Goal: Task Accomplishment & Management: Use online tool/utility

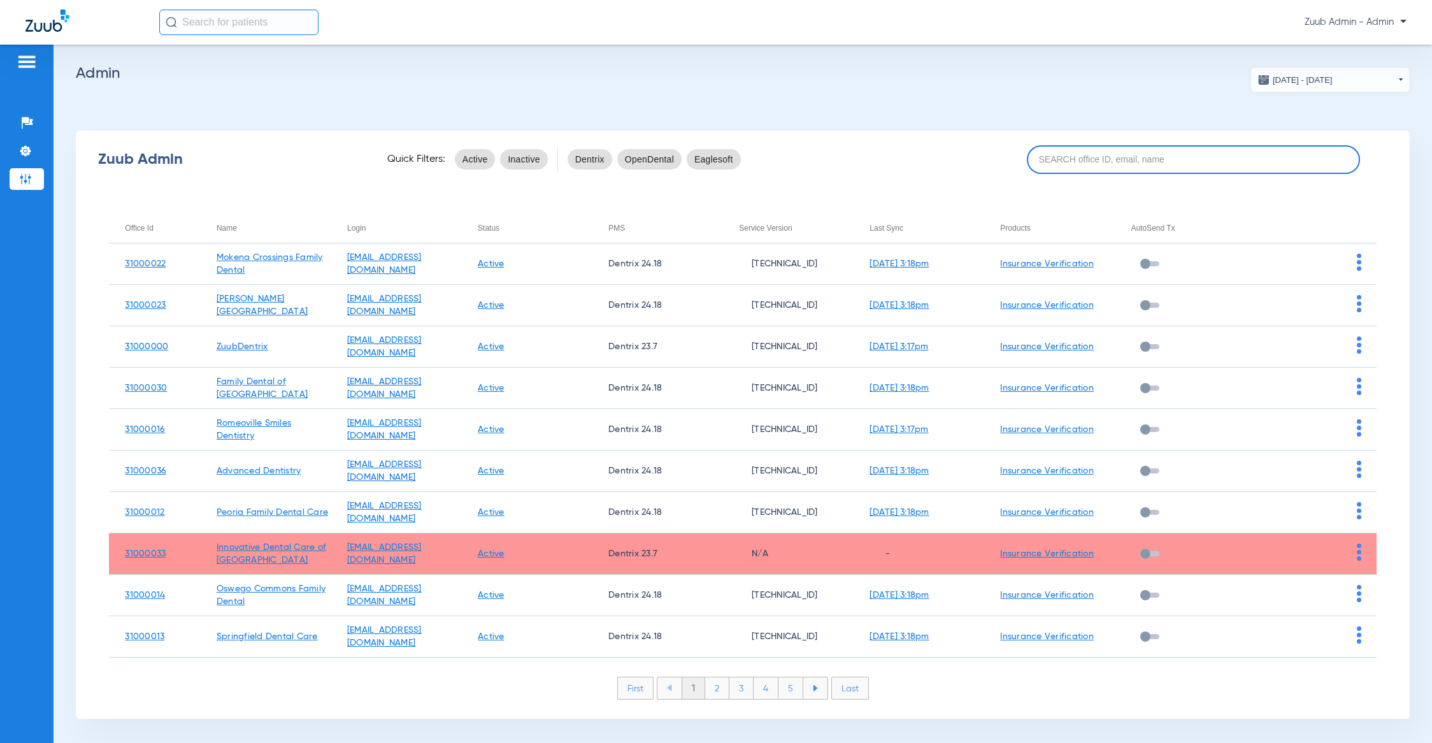
click at [1093, 153] on input at bounding box center [1194, 159] width 334 height 29
paste input "31000002"
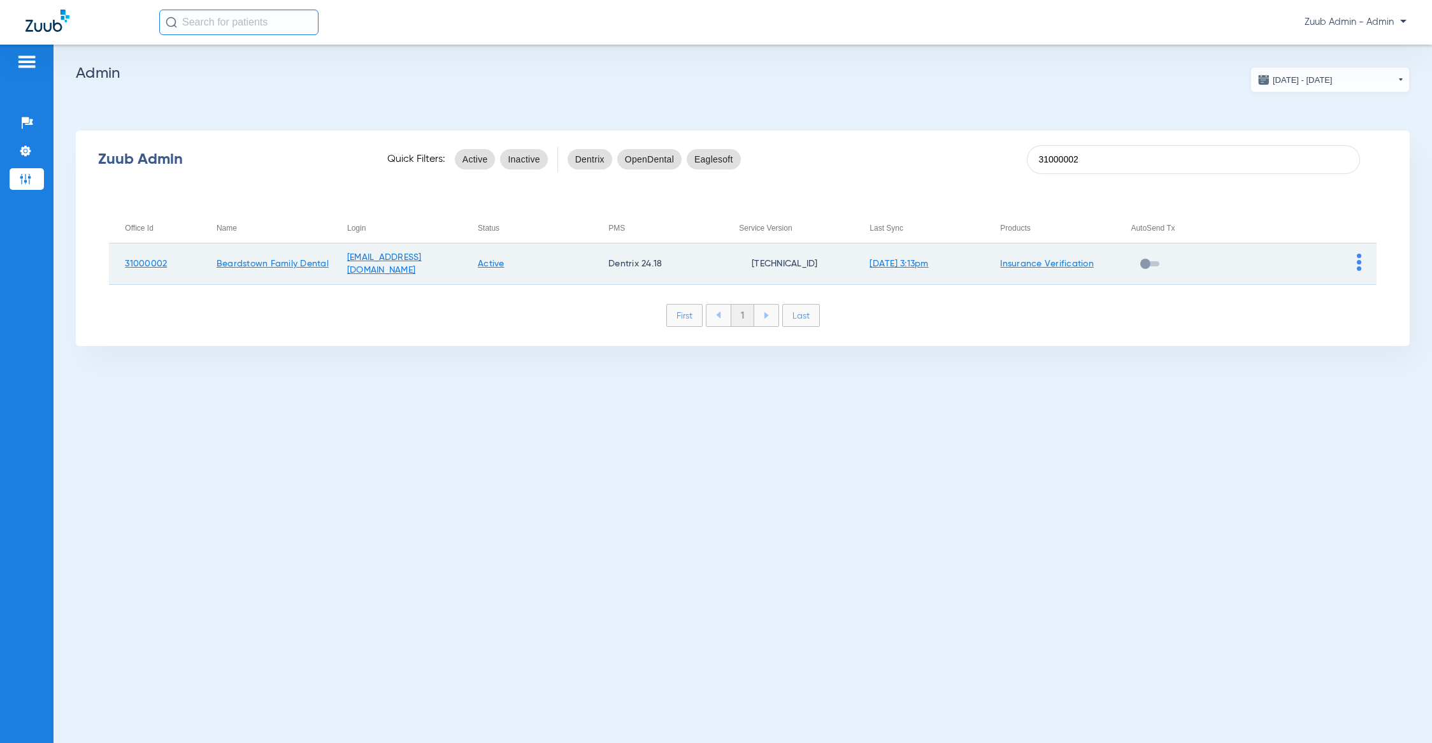
type input "31000002"
click at [1357, 255] on img at bounding box center [1359, 262] width 4 height 17
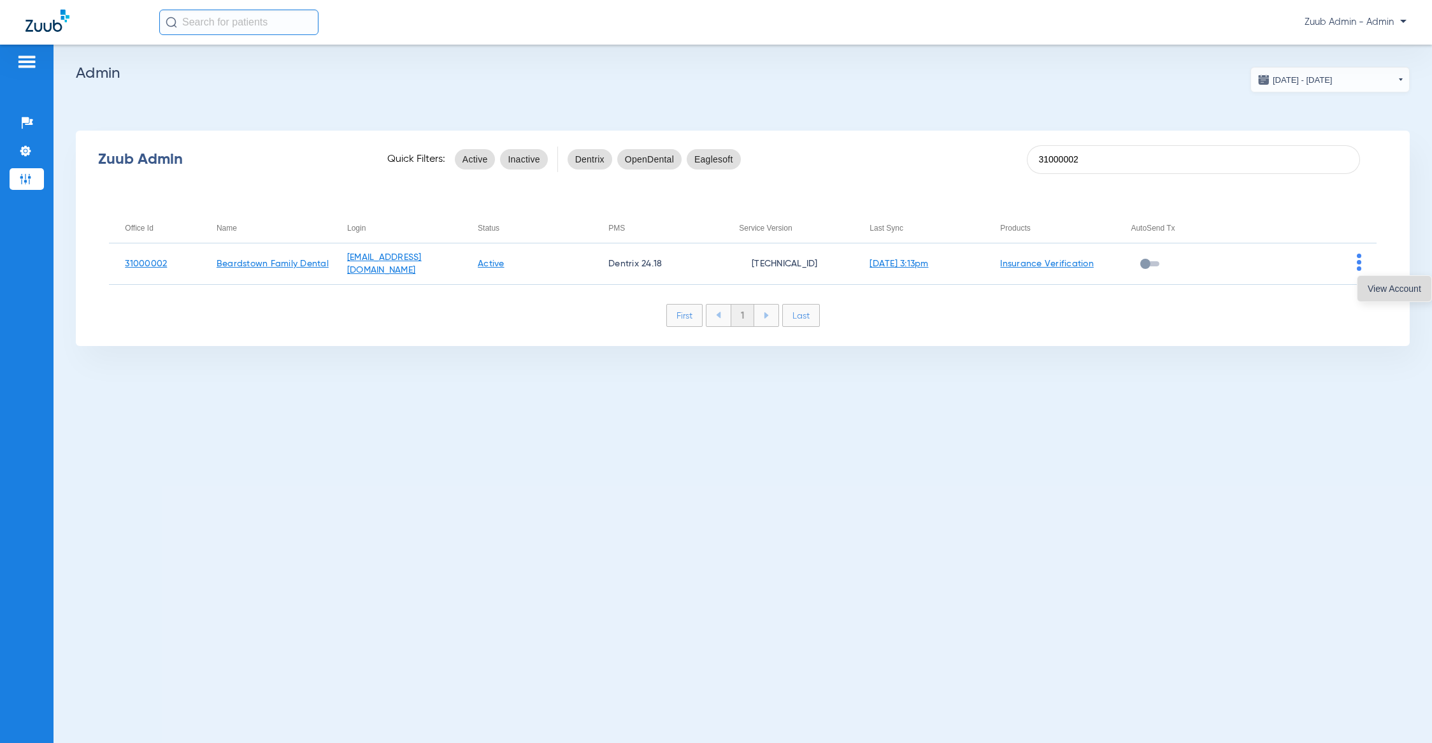
click at [1377, 292] on span "View Account" at bounding box center [1395, 288] width 54 height 9
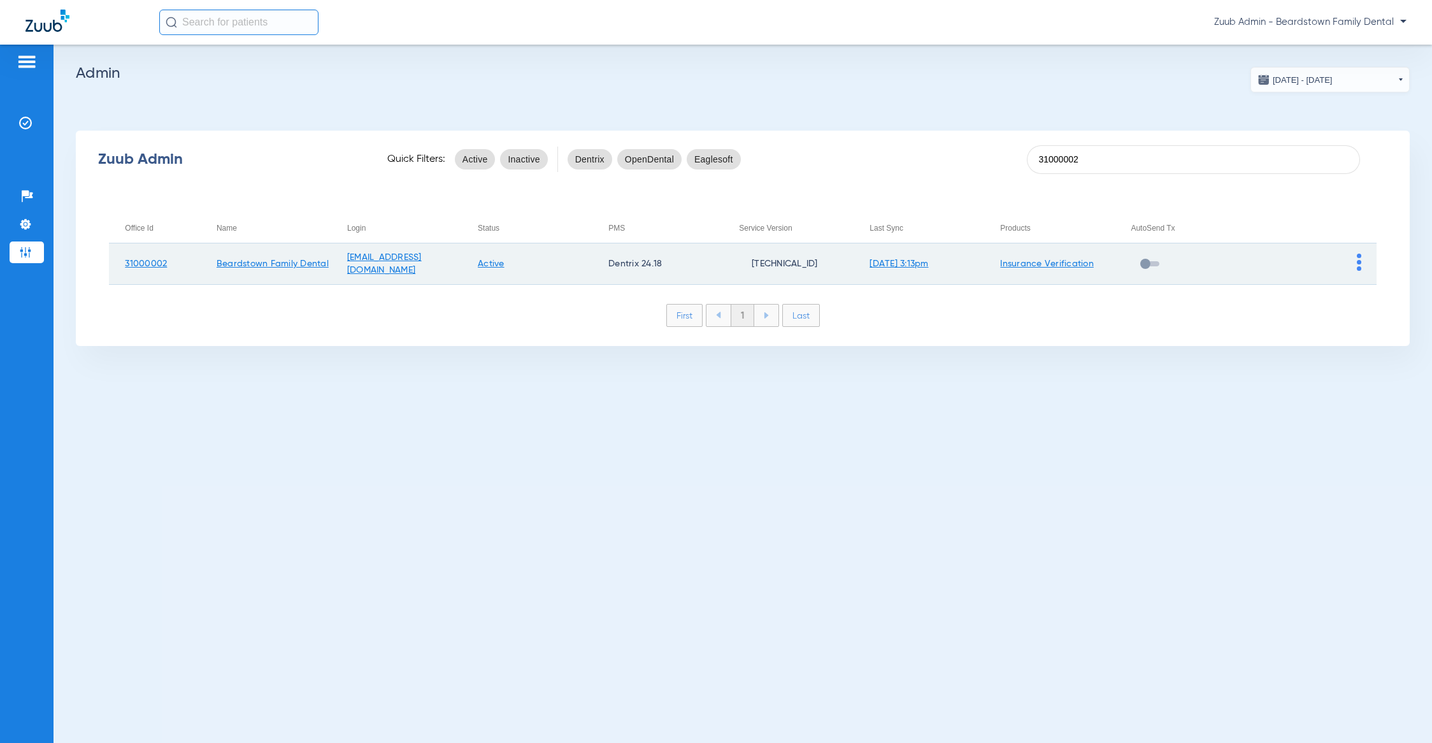
click at [1357, 259] on img at bounding box center [1359, 262] width 4 height 17
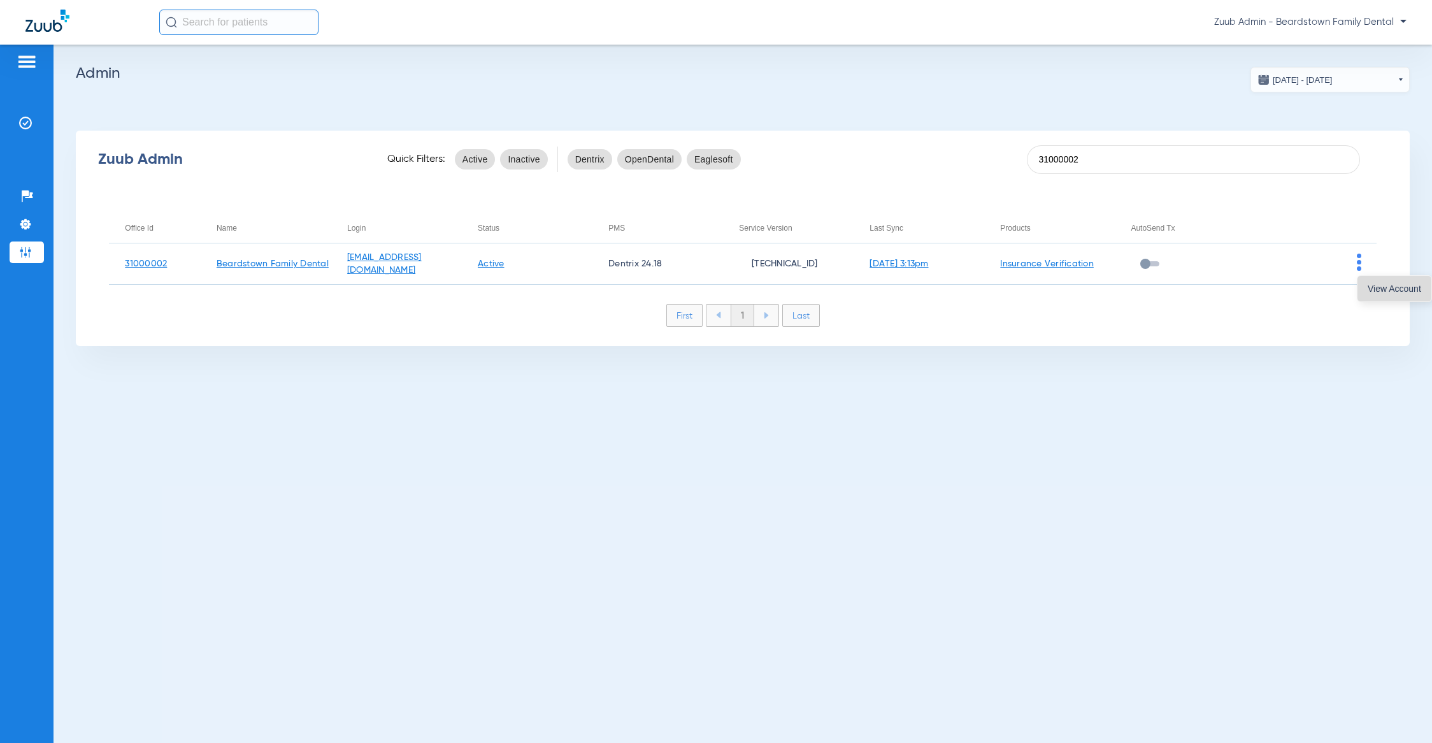
click at [1368, 284] on span "View Account" at bounding box center [1395, 288] width 54 height 9
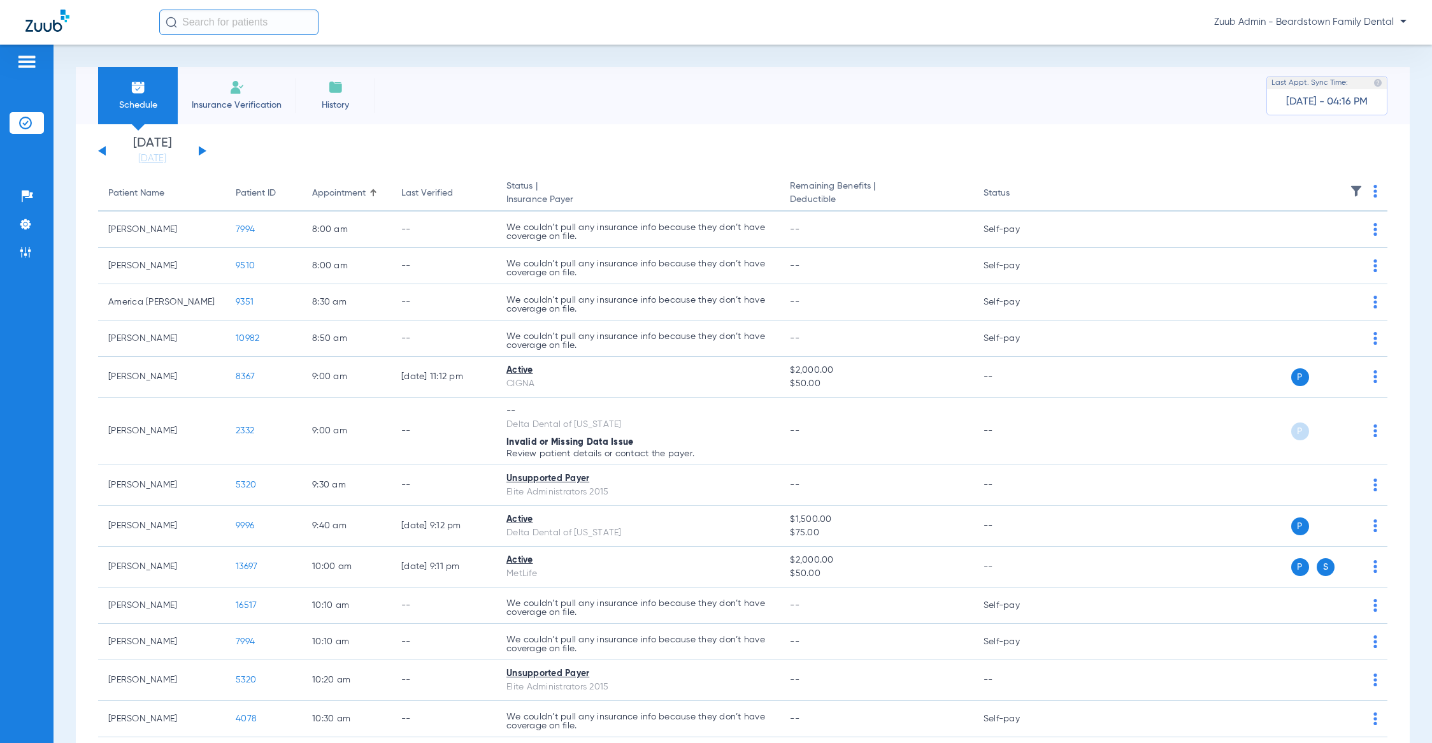
click at [261, 31] on input "text" at bounding box center [238, 22] width 159 height 25
paste input "[PERSON_NAME]"
drag, startPoint x: 256, startPoint y: 25, endPoint x: 157, endPoint y: 20, distance: 98.9
click at [157, 20] on div "[PERSON_NAME] No search results Zuub Admin - Beardstown Family Dental" at bounding box center [716, 22] width 1432 height 45
paste input "text"
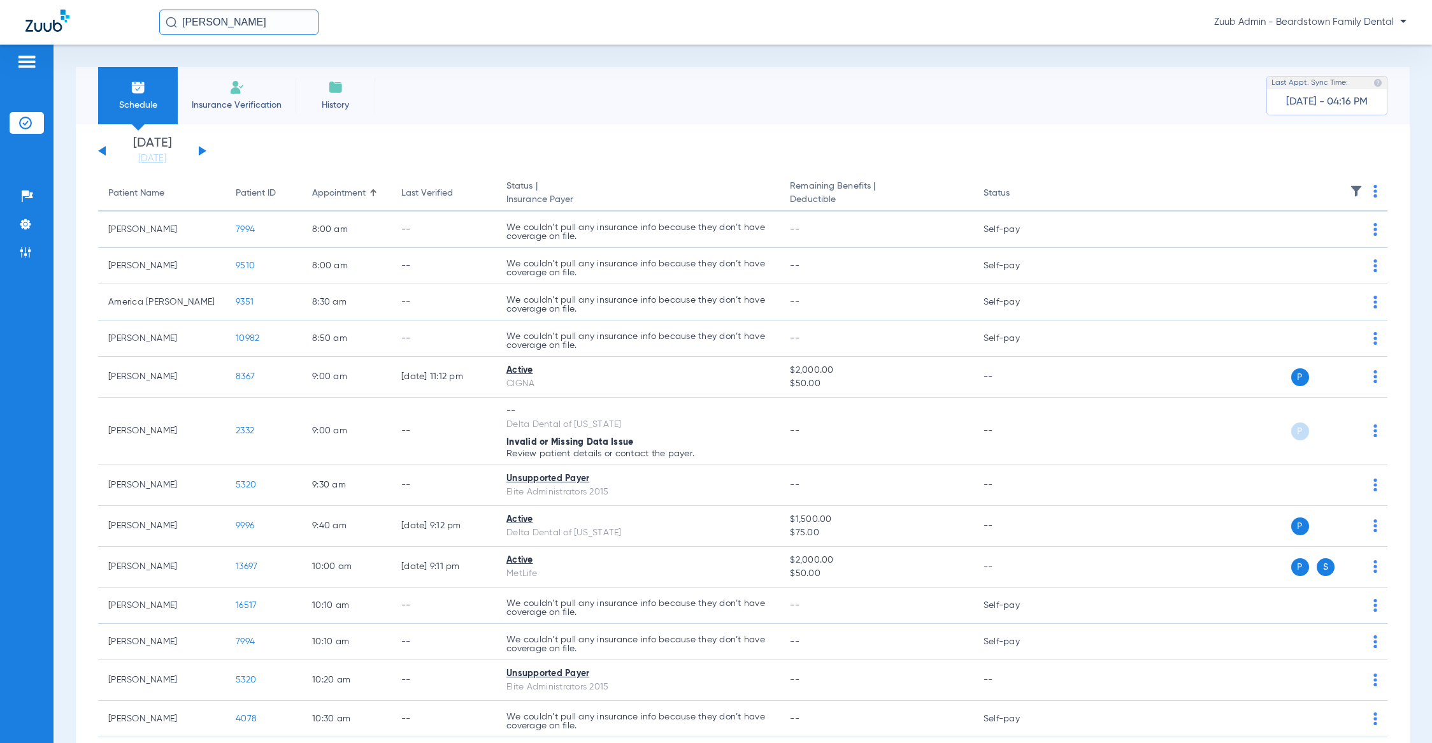
click at [230, 27] on input "[PERSON_NAME]" at bounding box center [238, 22] width 159 height 25
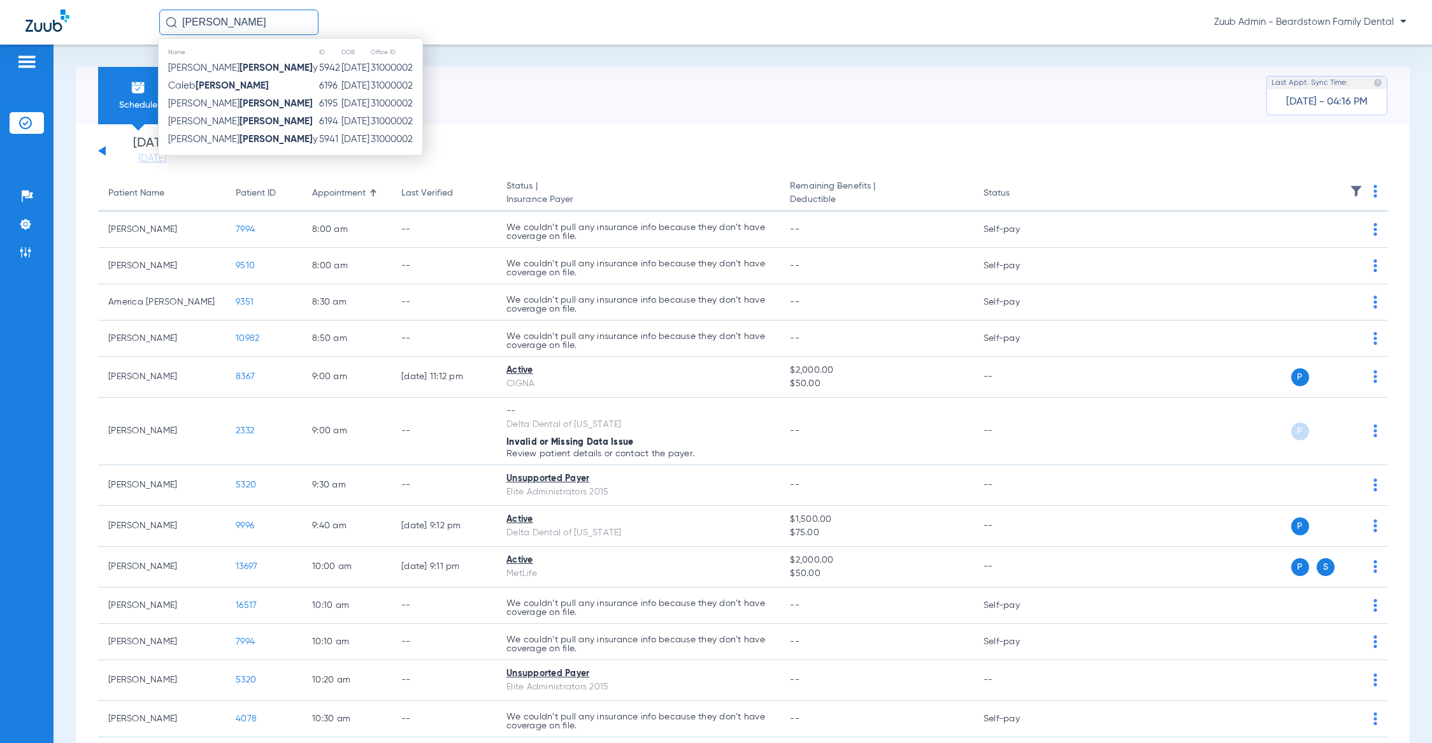
click at [229, 26] on input "[PERSON_NAME]" at bounding box center [238, 22] width 159 height 25
click at [271, 27] on input "[PERSON_NAME]" at bounding box center [238, 22] width 159 height 25
click at [273, 26] on input "[PERSON_NAME]" at bounding box center [238, 22] width 159 height 25
click at [264, 22] on input "[PERSON_NAME]" at bounding box center [238, 22] width 159 height 25
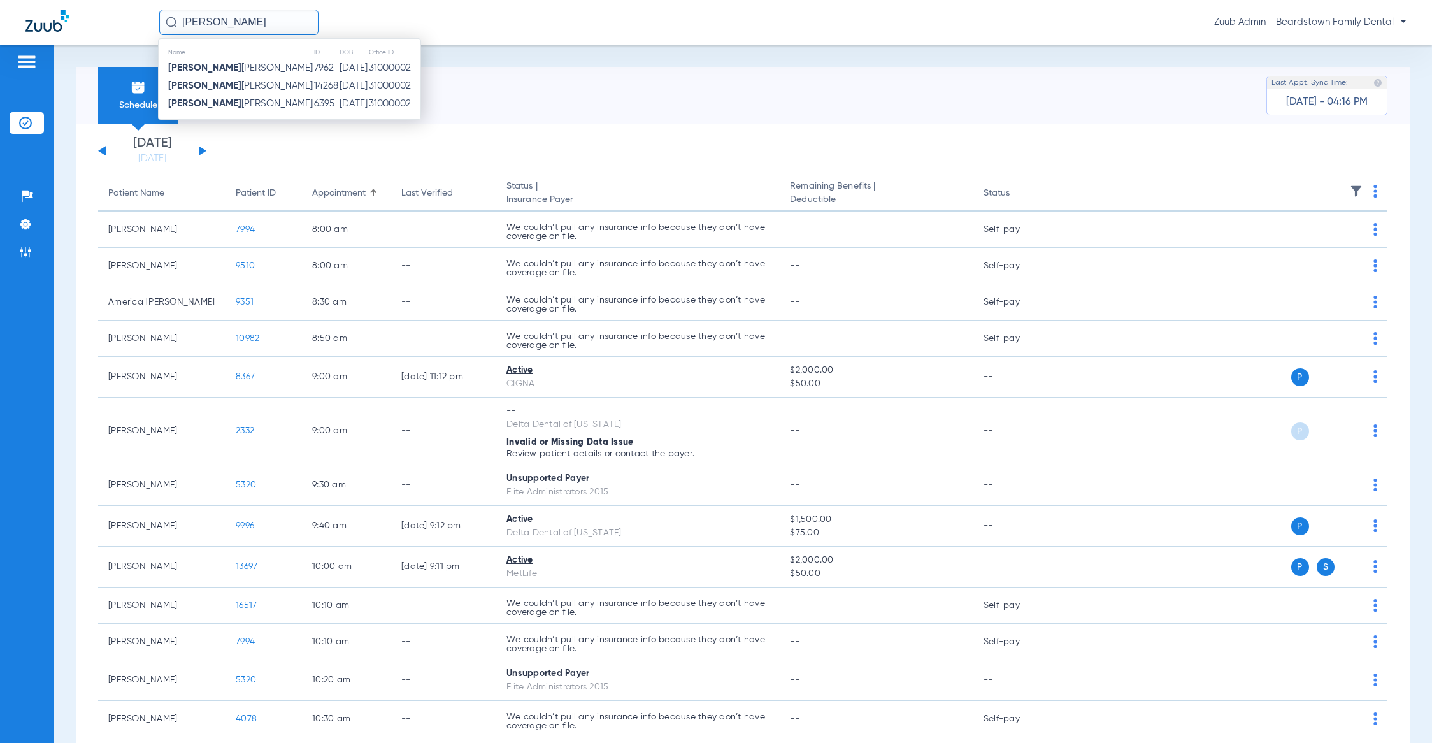
click at [264, 22] on input "[PERSON_NAME]" at bounding box center [238, 22] width 159 height 25
type input "[PERSON_NAME] and"
click at [278, 61] on td "15784" at bounding box center [277, 68] width 31 height 18
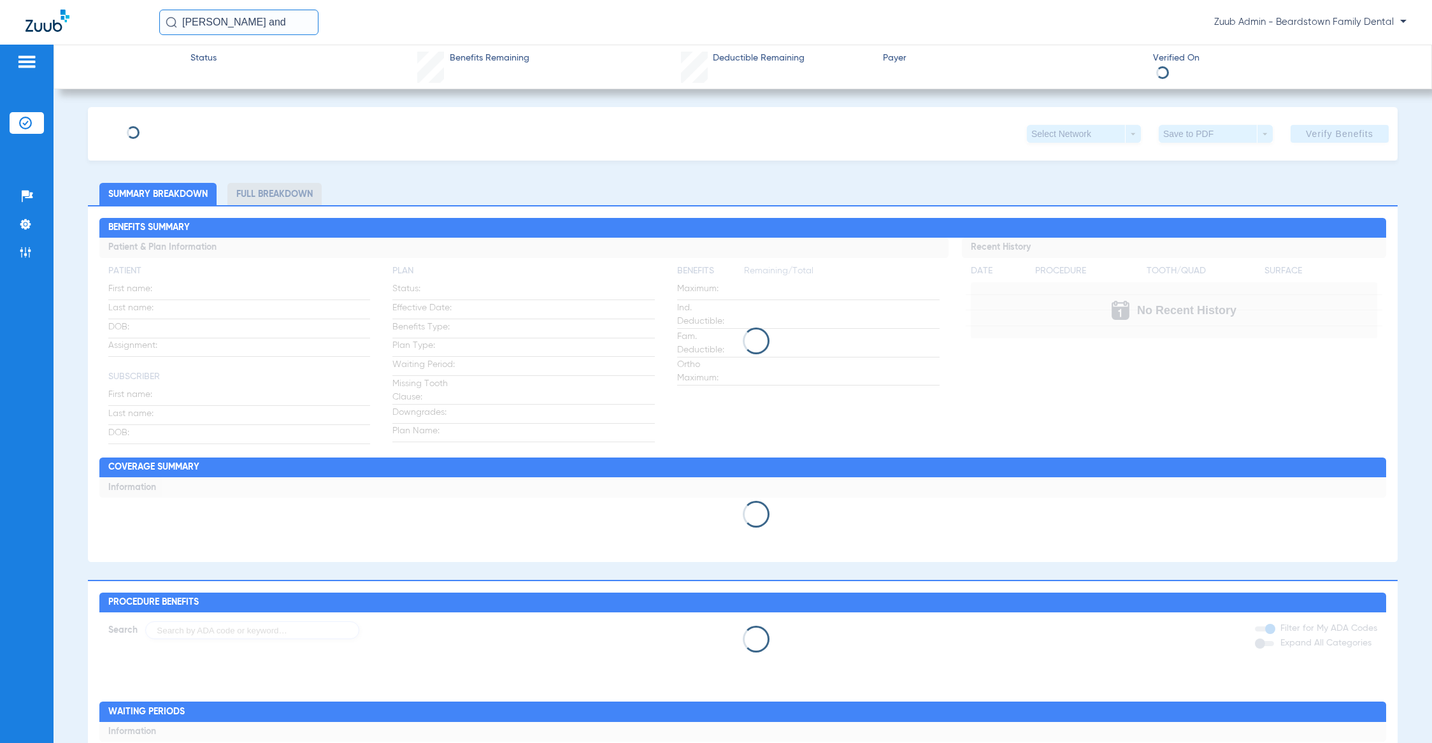
type input "[PERSON_NAME]"
type input "[DATE]"
type input "g44874673"
type input "76417027"
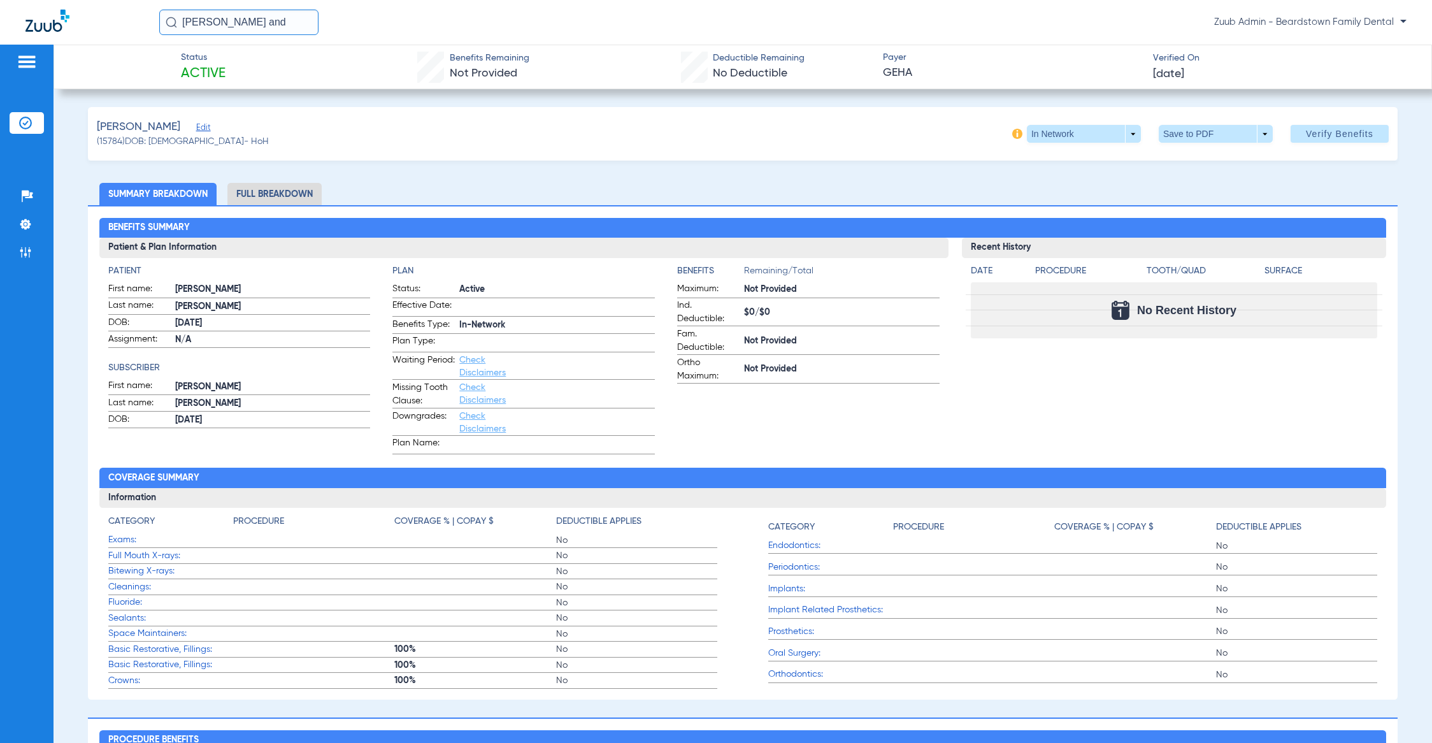
click at [204, 124] on span "Edit" at bounding box center [201, 129] width 11 height 12
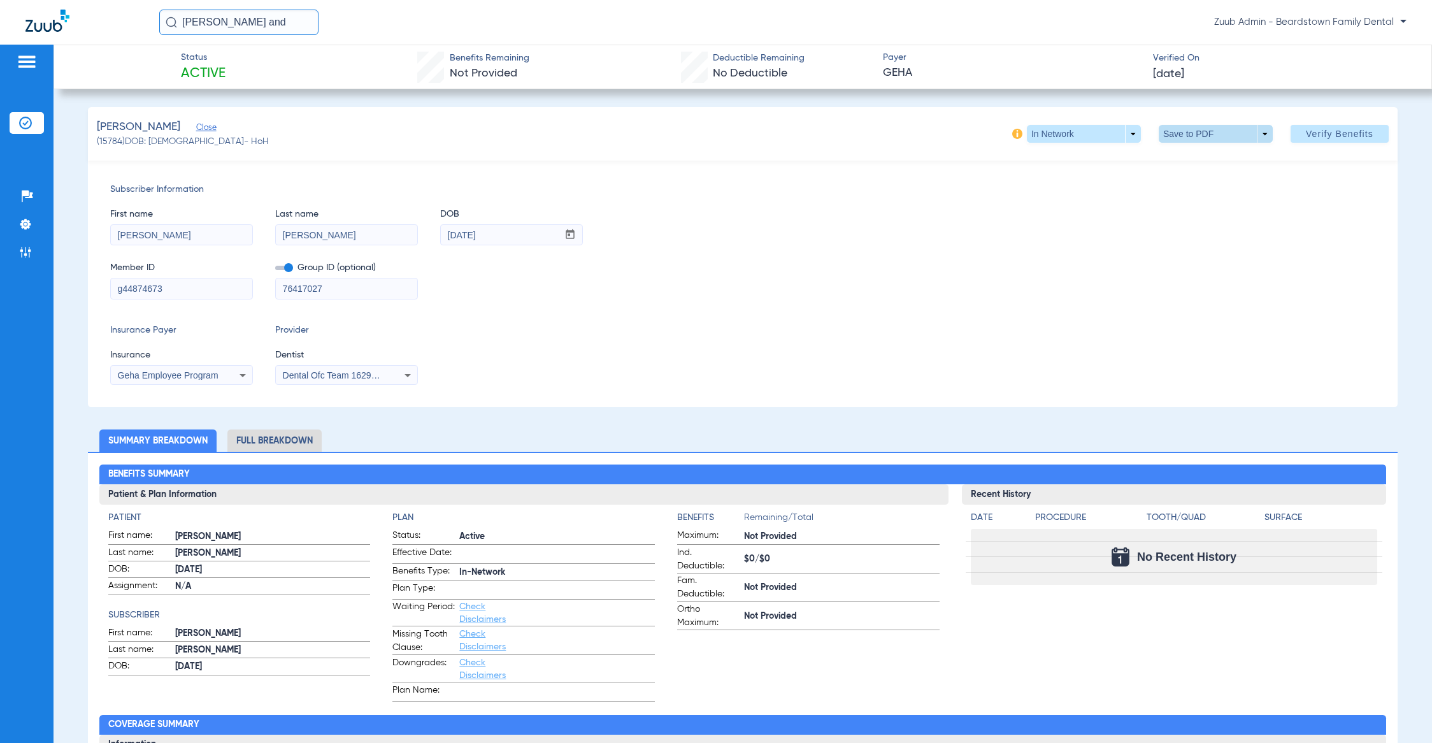
click at [1167, 133] on span at bounding box center [1216, 134] width 114 height 18
click at [1176, 164] on button "insert_drive_file Save to PDF" at bounding box center [1195, 159] width 96 height 25
click at [161, 288] on input "g44874673" at bounding box center [181, 288] width 141 height 20
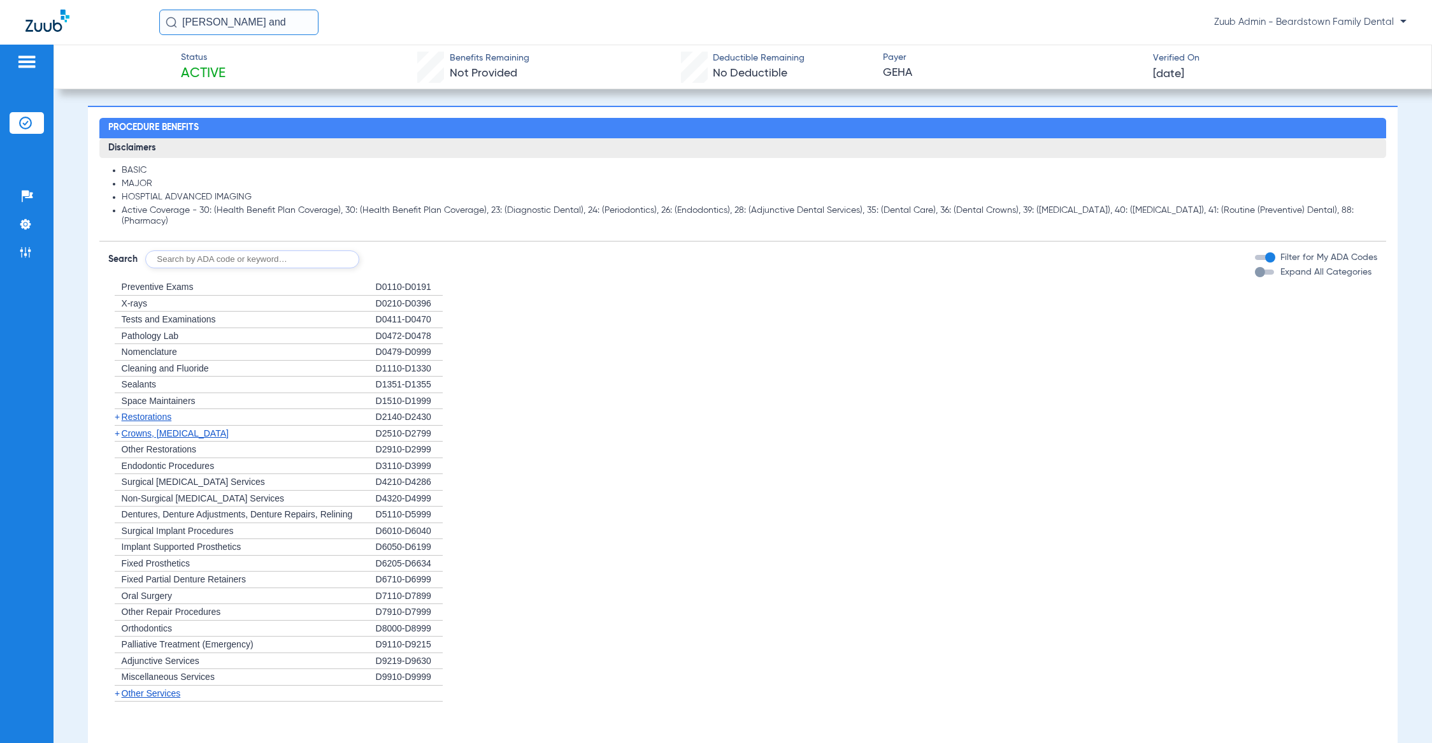
scroll to position [859, 0]
click at [195, 434] on span "Crowns, [MEDICAL_DATA]" at bounding box center [175, 432] width 107 height 10
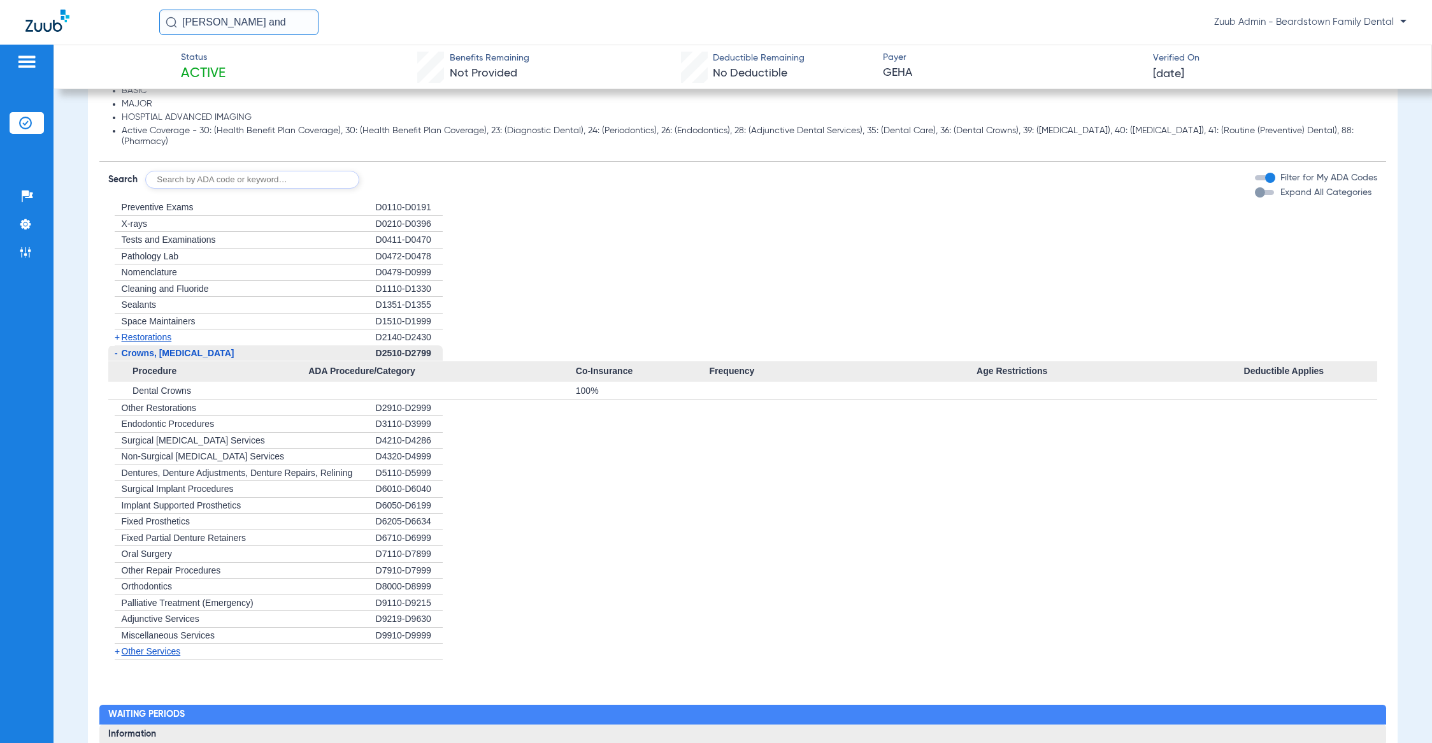
scroll to position [984, 0]
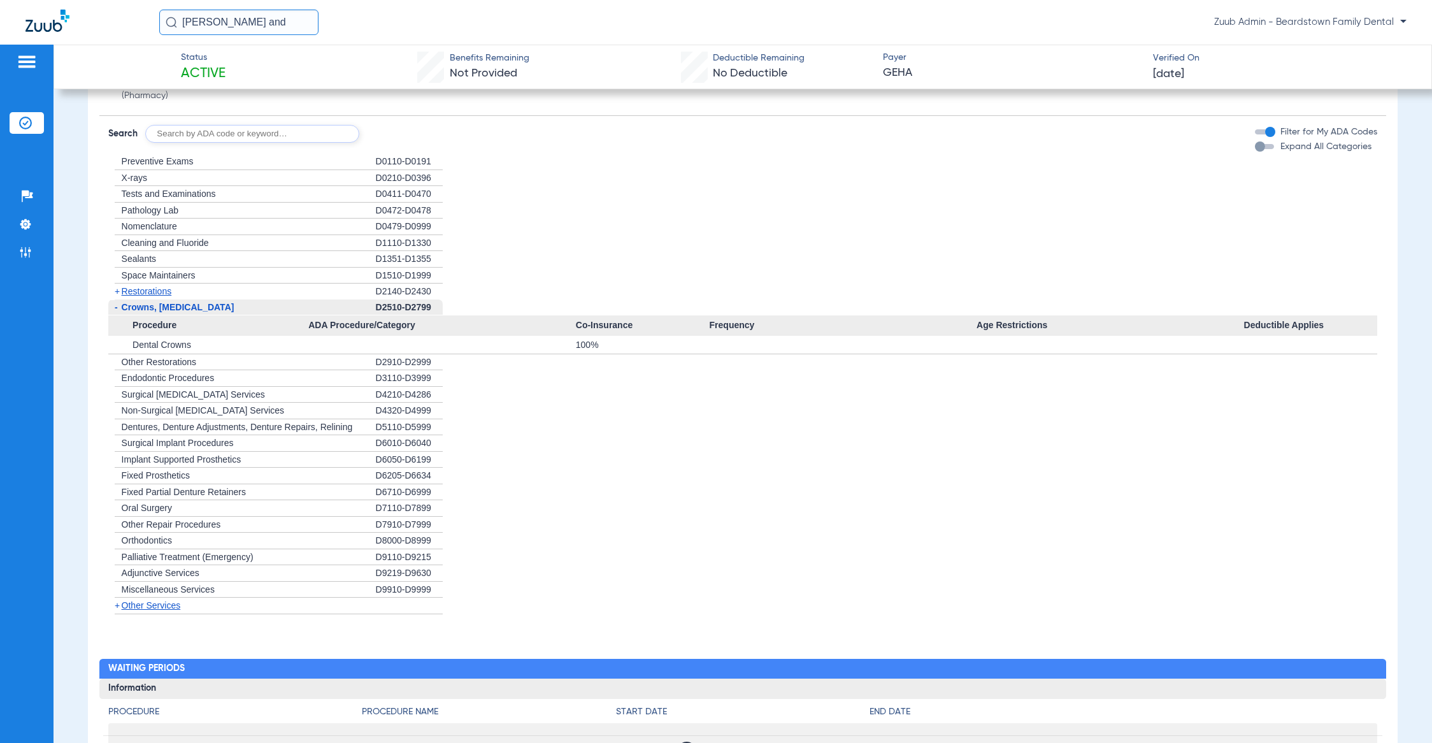
click at [161, 610] on span "Other Services" at bounding box center [151, 605] width 59 height 10
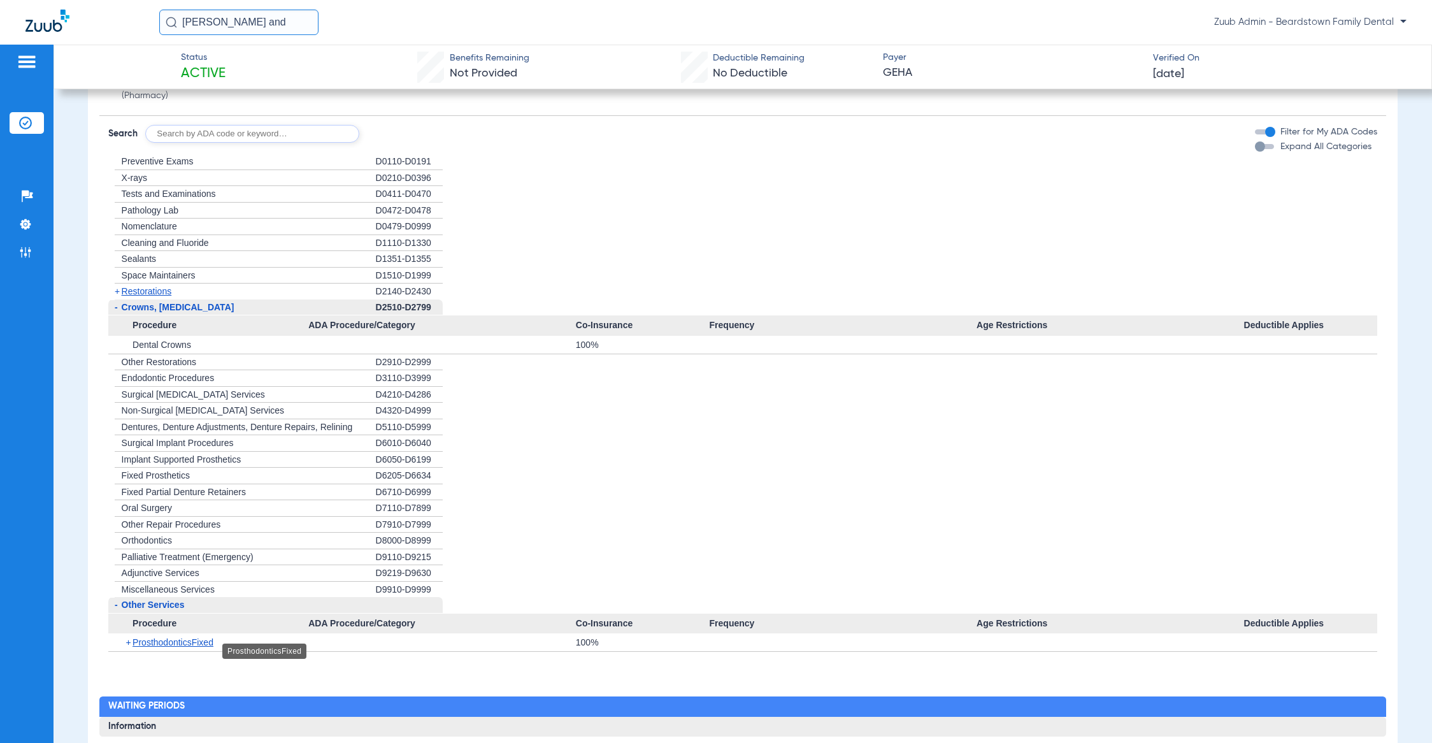
click at [189, 647] on span "ProsthodonticsFixed" at bounding box center [173, 642] width 81 height 10
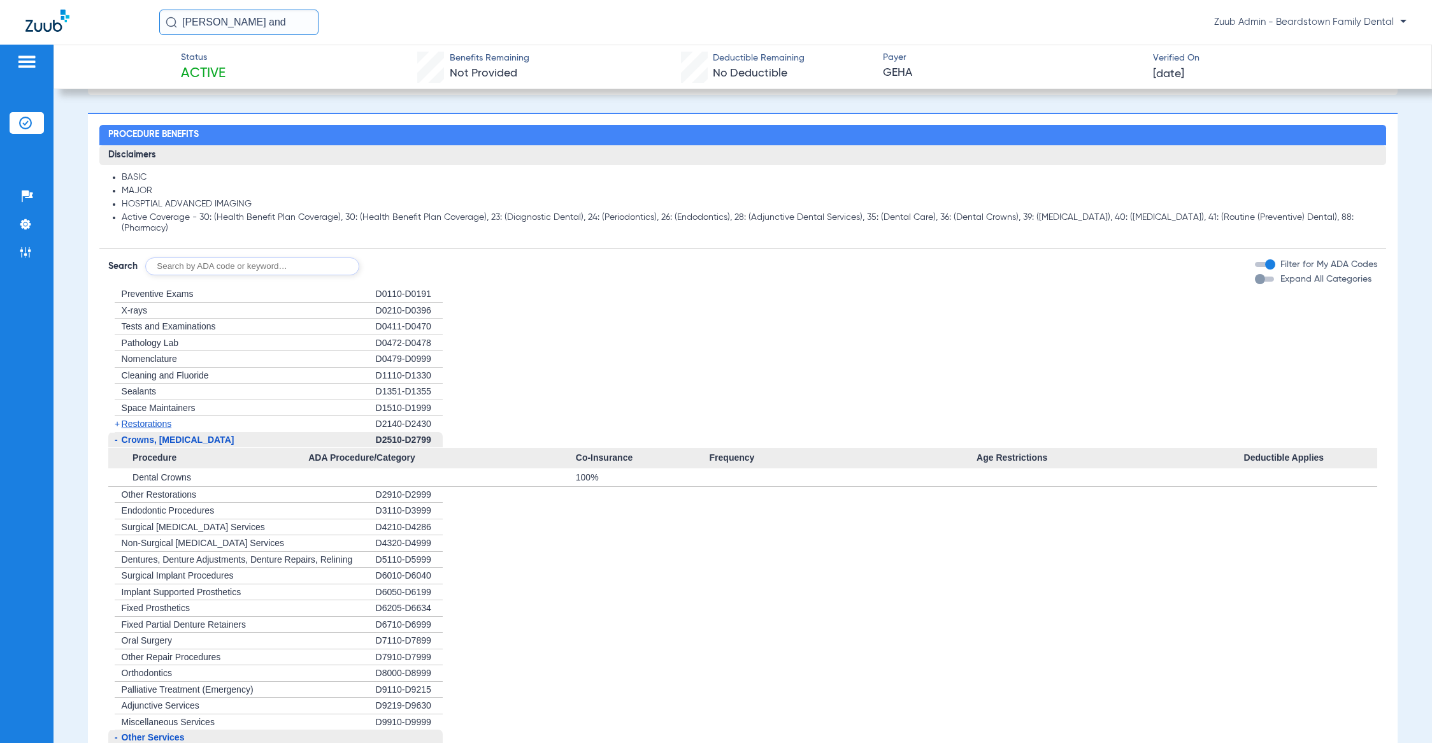
scroll to position [845, 0]
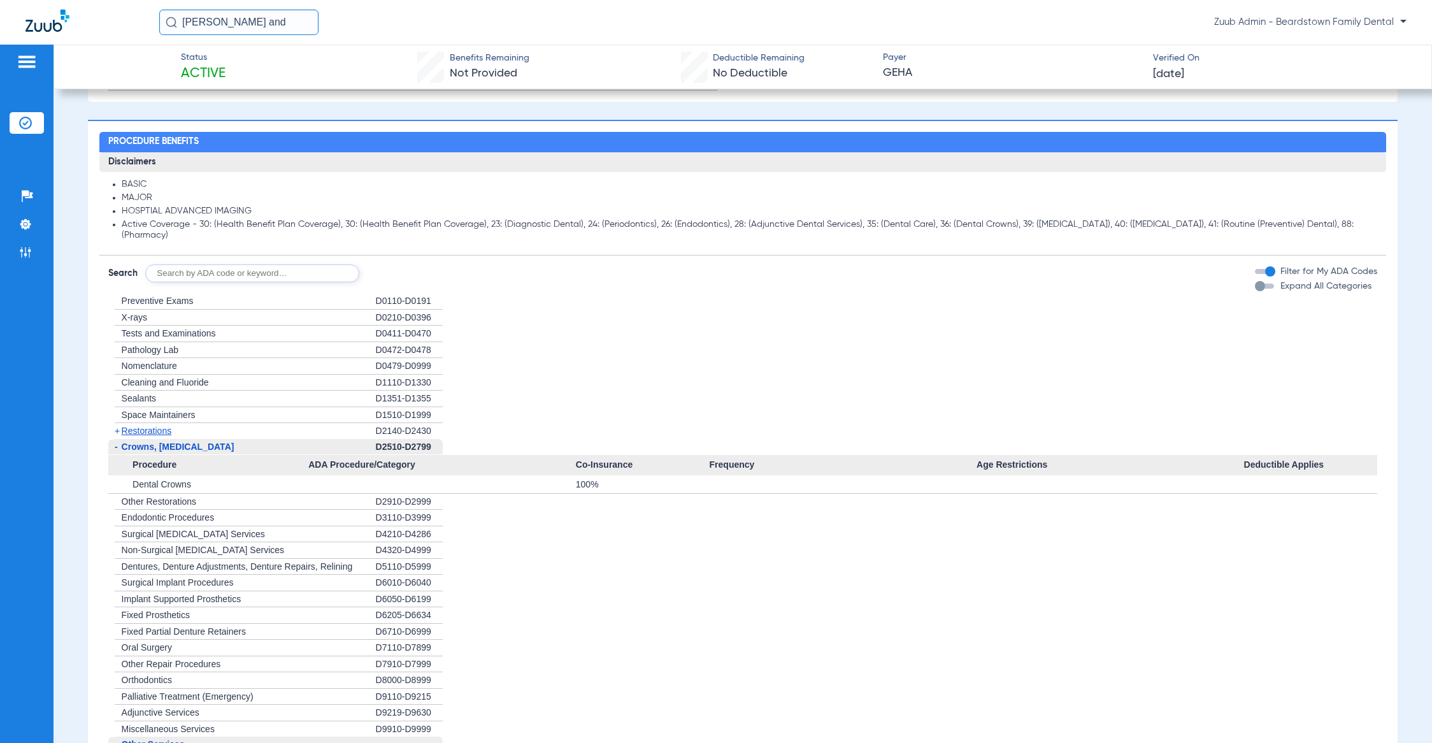
click at [161, 436] on span "Restorations" at bounding box center [147, 431] width 50 height 10
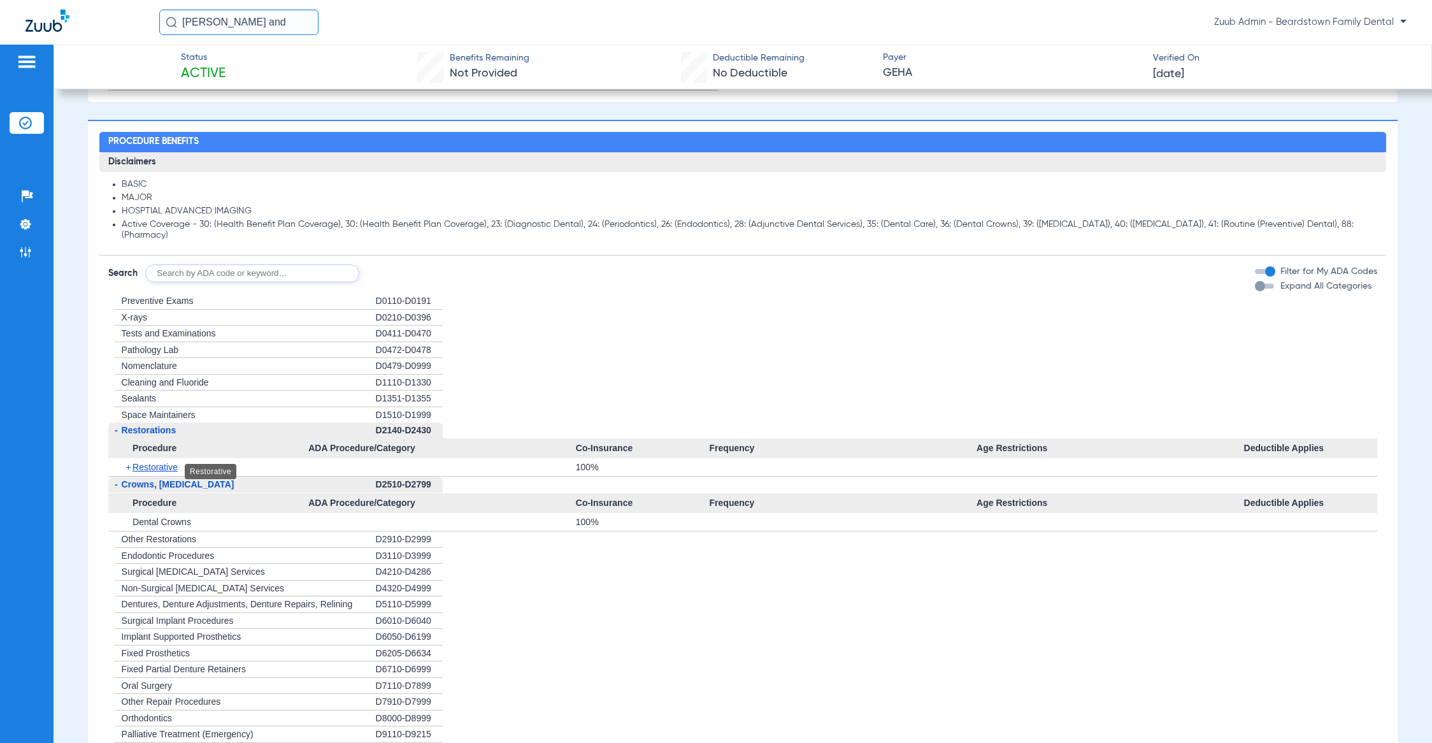
click at [163, 470] on span "Restorative" at bounding box center [155, 467] width 45 height 10
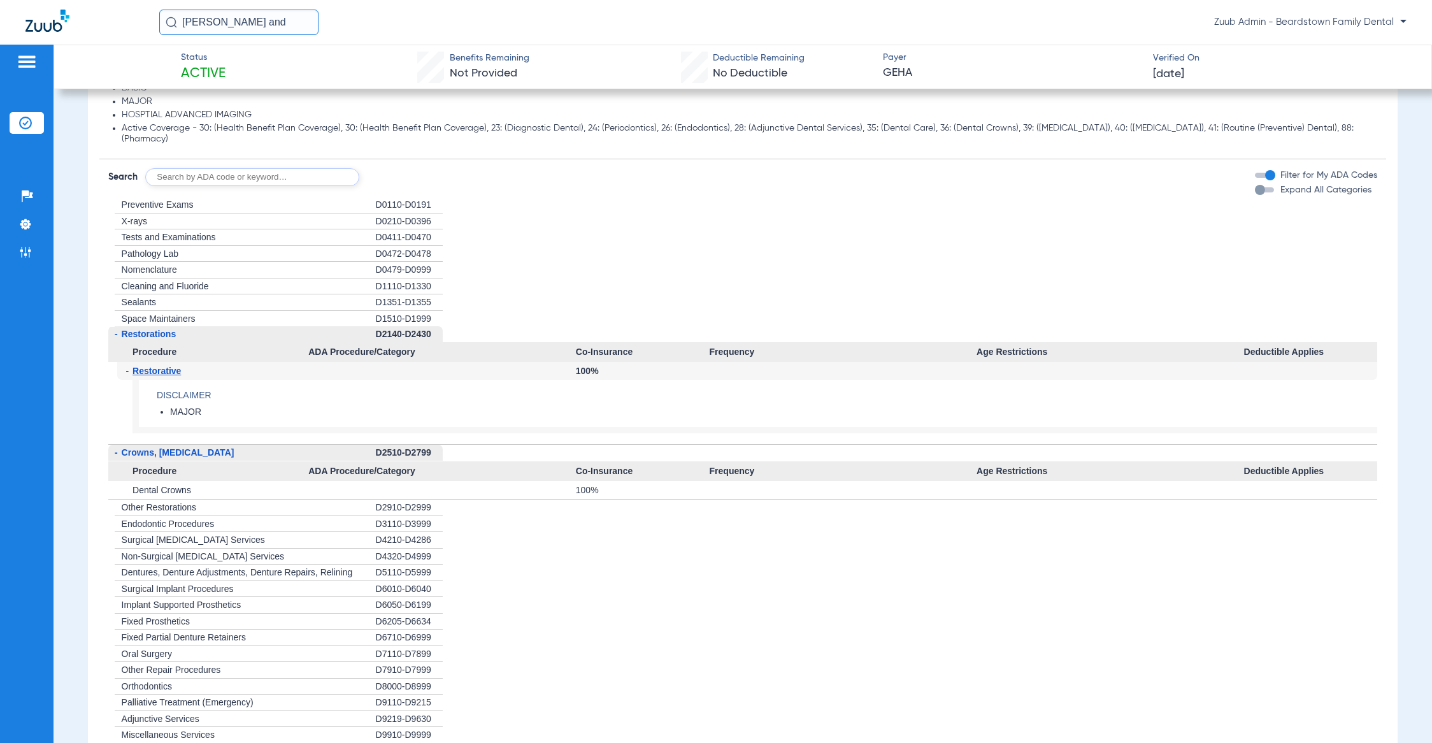
scroll to position [962, 0]
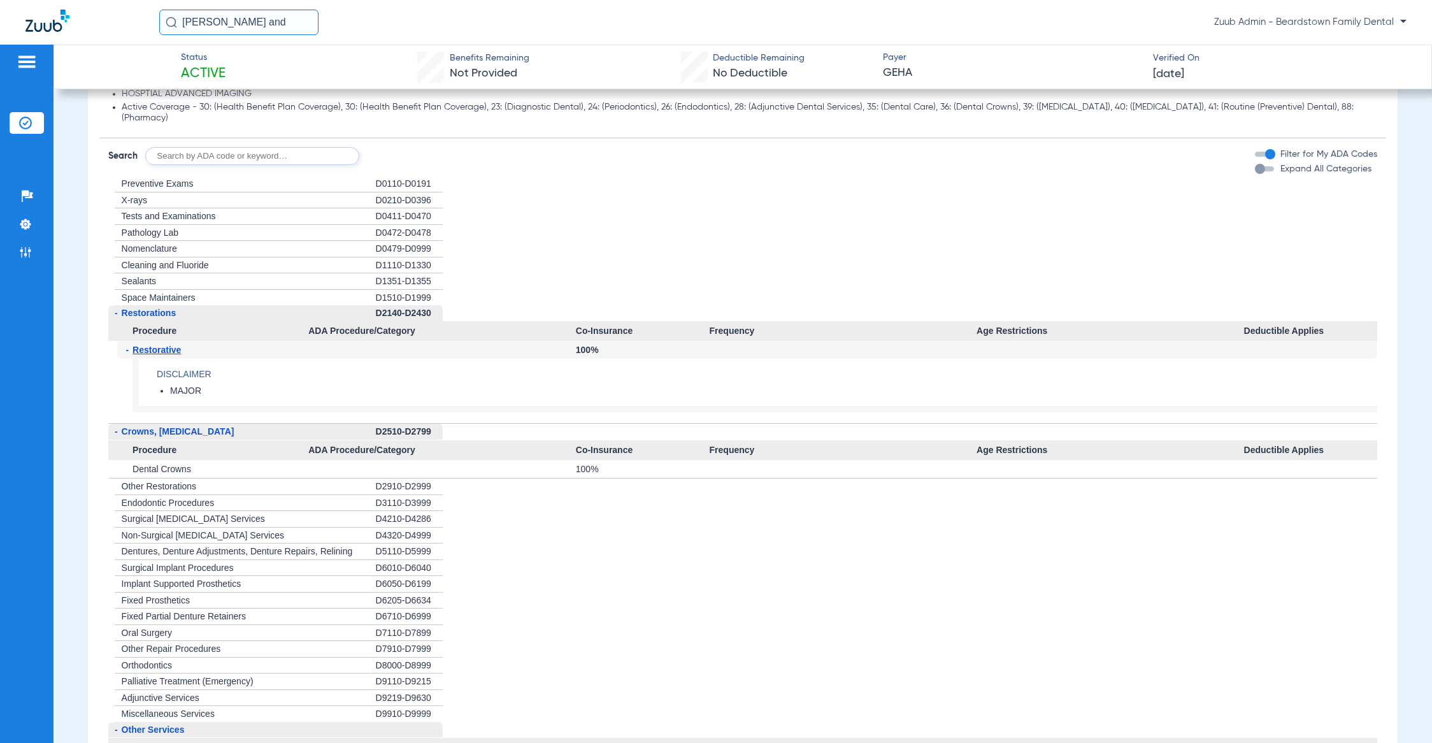
drag, startPoint x: 374, startPoint y: 434, endPoint x: 401, endPoint y: 441, distance: 27.7
click at [401, 441] on li "- Crowns, [MEDICAL_DATA] D2510-D2799 Procedure ADA Procedure/Category Co-Insura…" at bounding box center [743, 451] width 1270 height 55
copy li "D2510"
click at [419, 435] on div "D2510-D2799" at bounding box center [409, 432] width 67 height 17
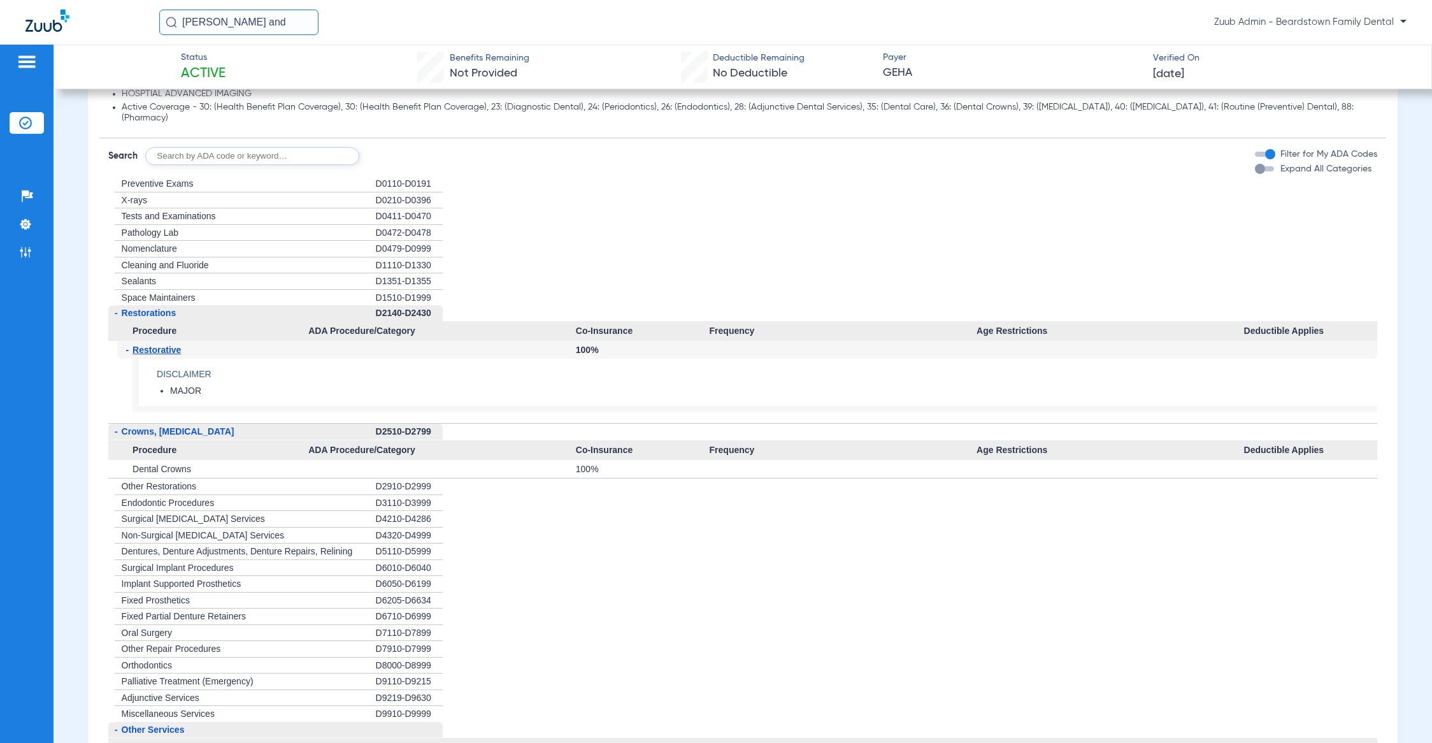
copy div "D2799"
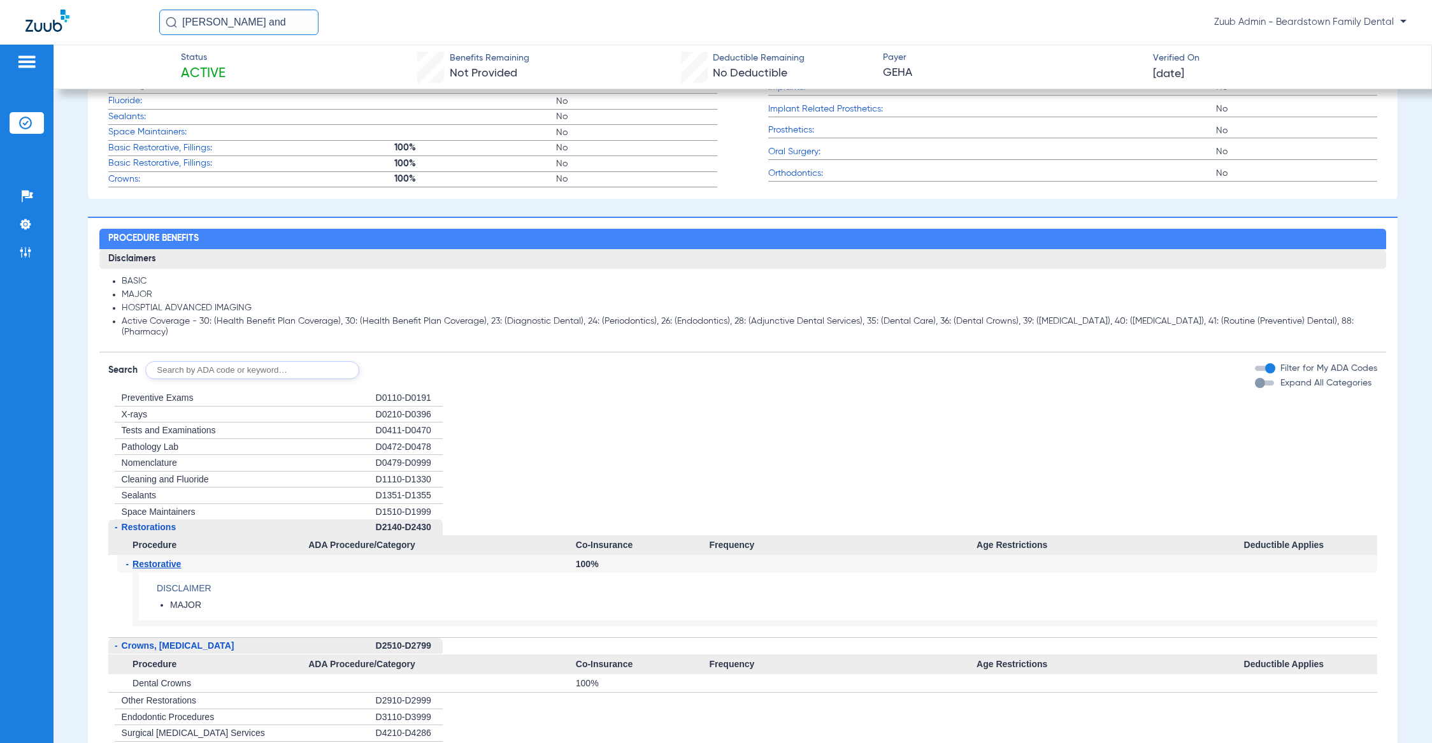
scroll to position [699, 0]
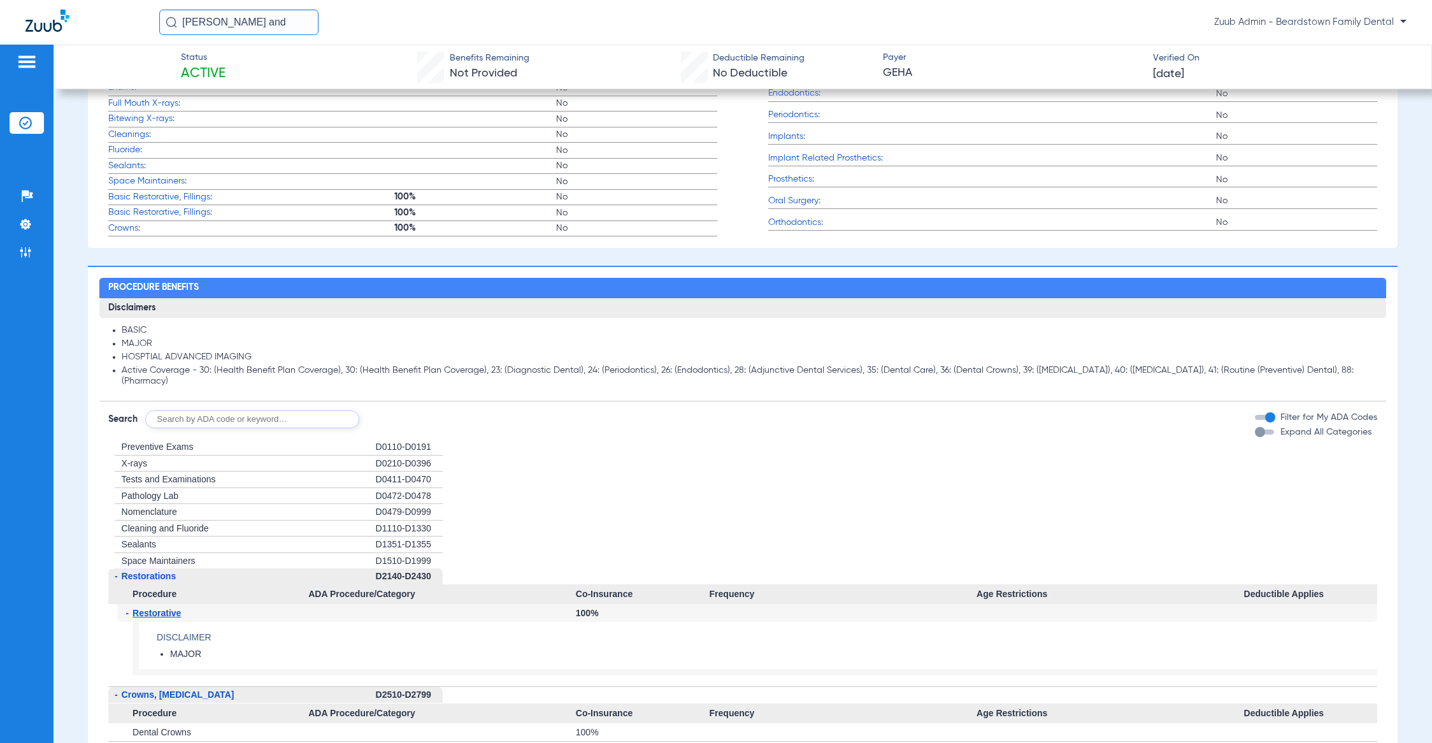
click at [1255, 436] on div "button" at bounding box center [1260, 432] width 10 height 10
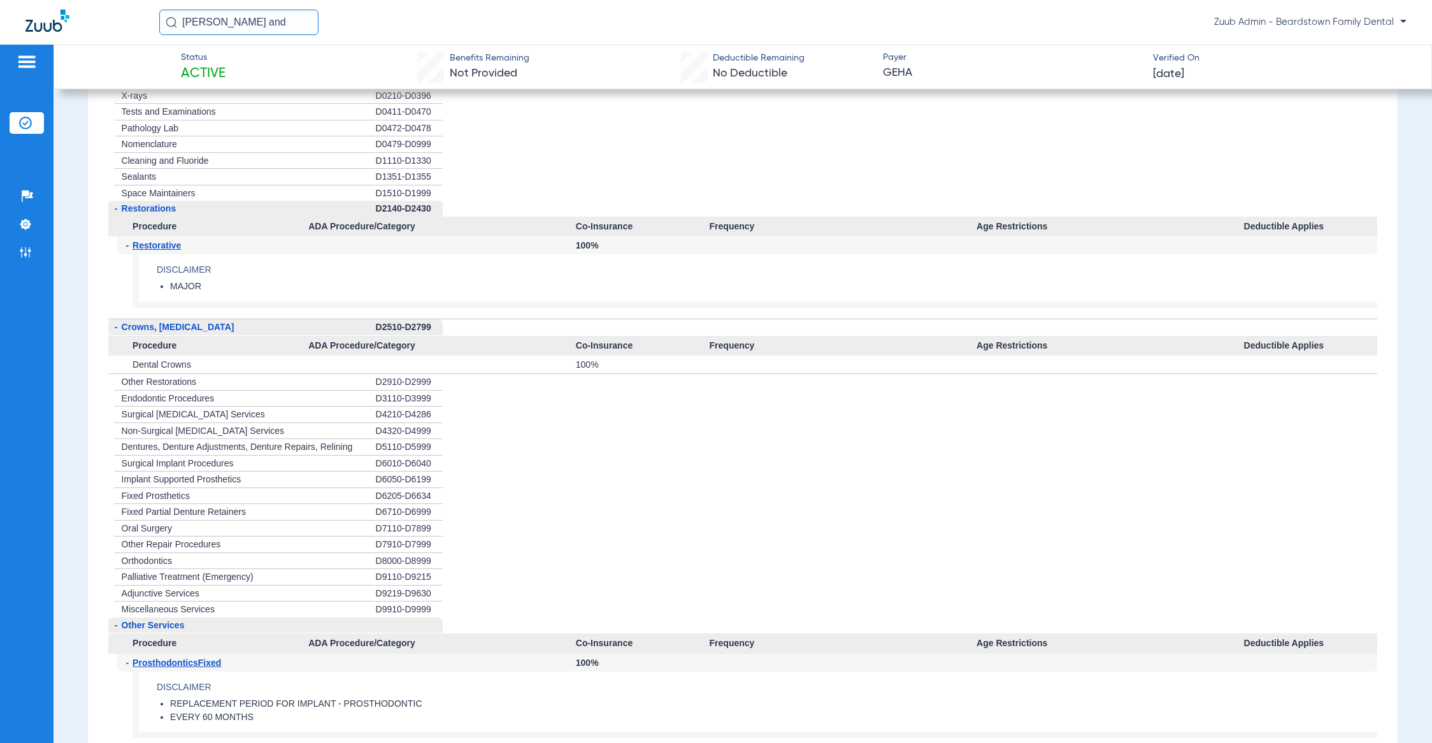
scroll to position [1351, 0]
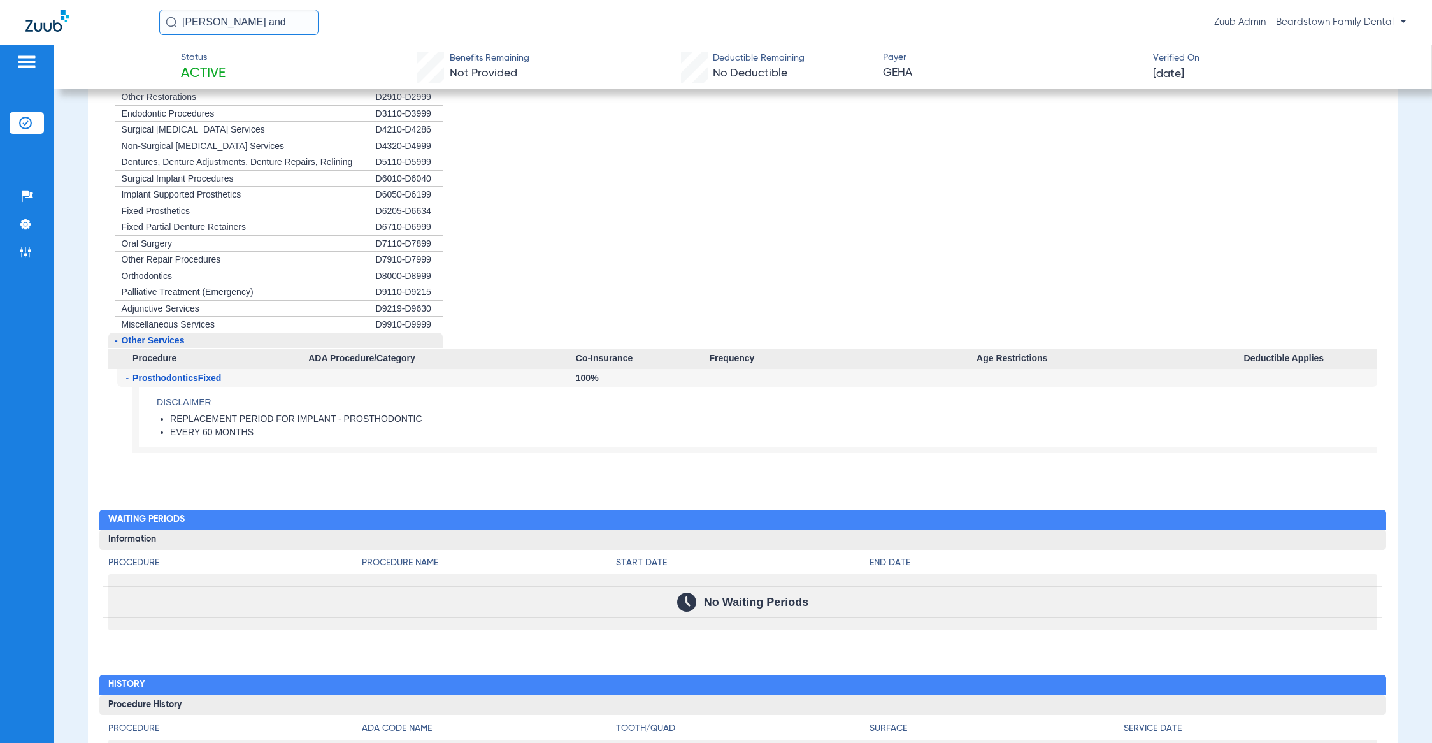
click at [683, 275] on li "+ Orthodontics D8000-D8999" at bounding box center [743, 276] width 1270 height 17
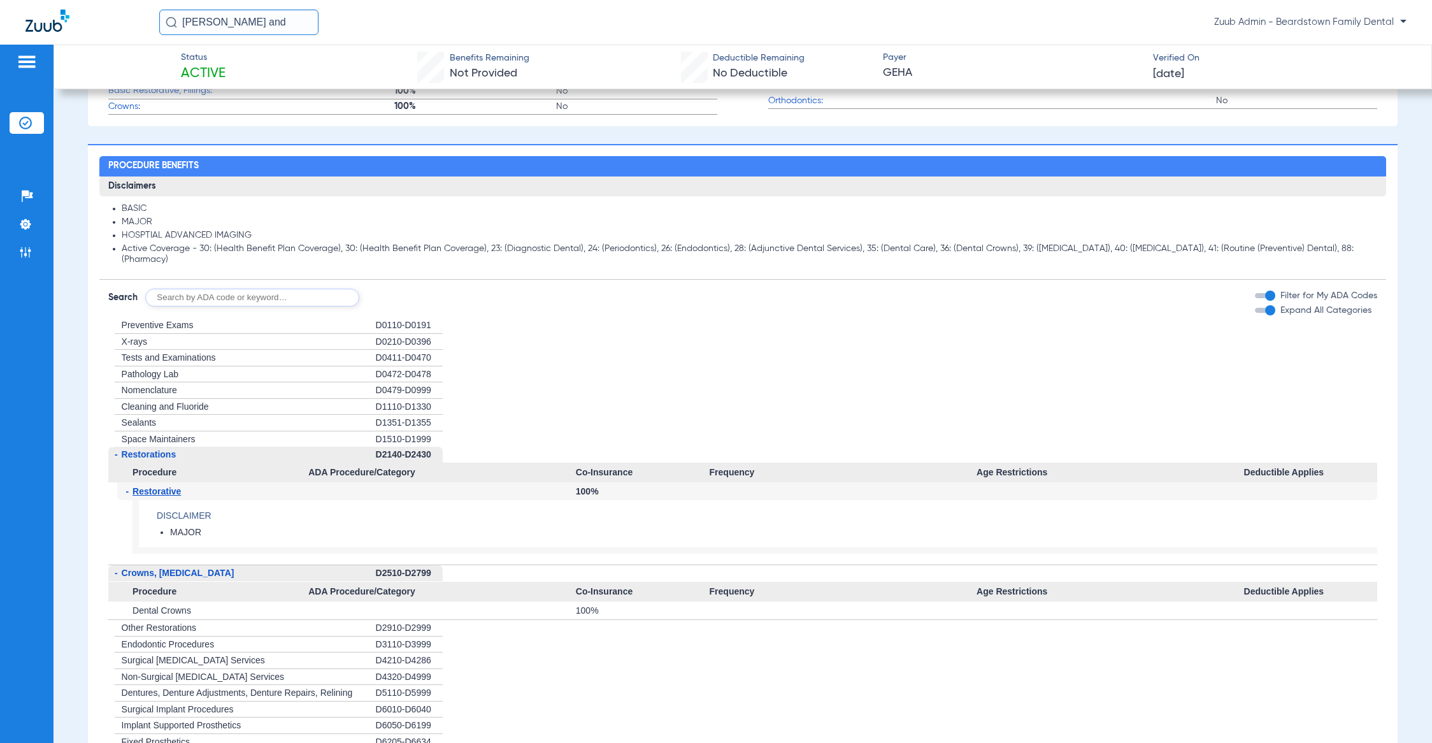
scroll to position [843, 0]
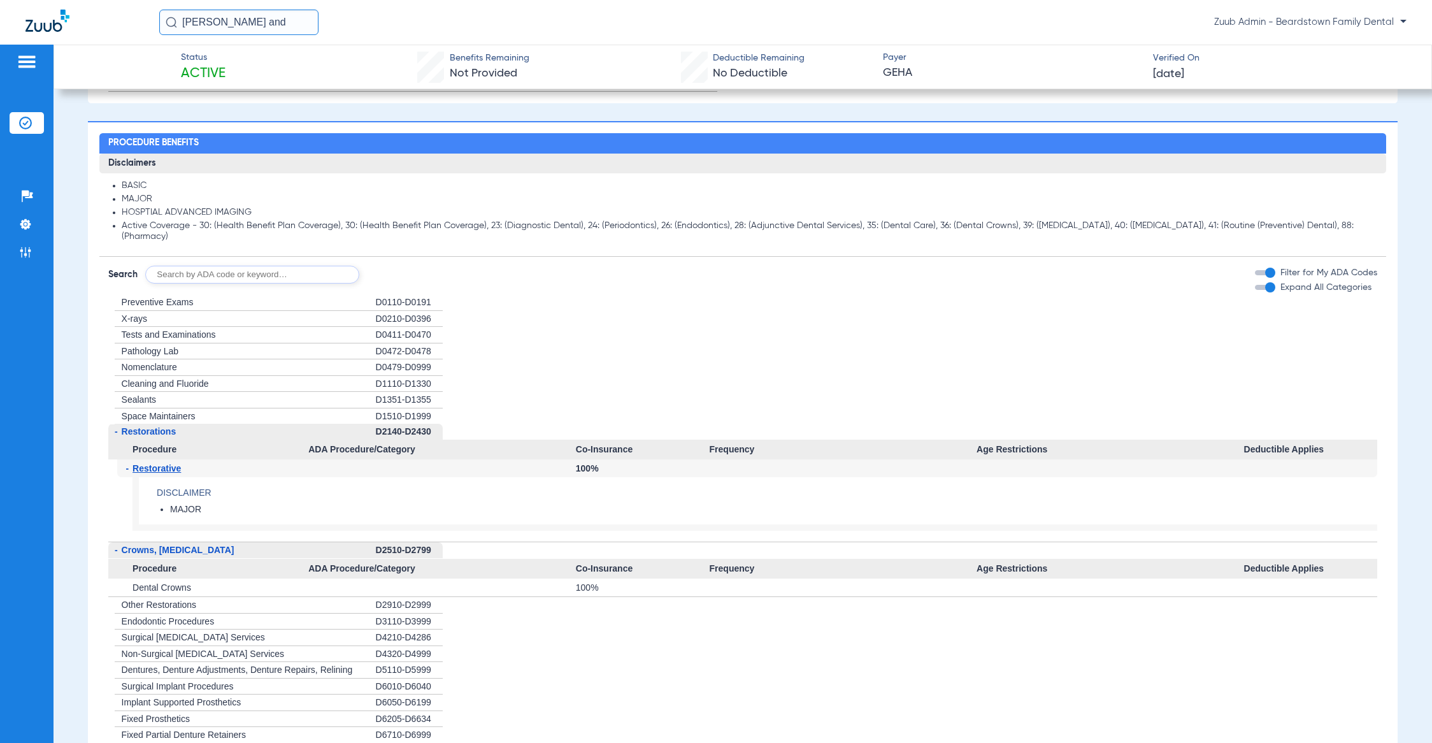
click at [385, 557] on div "D2510-D2799" at bounding box center [409, 550] width 67 height 17
copy div "D2510"
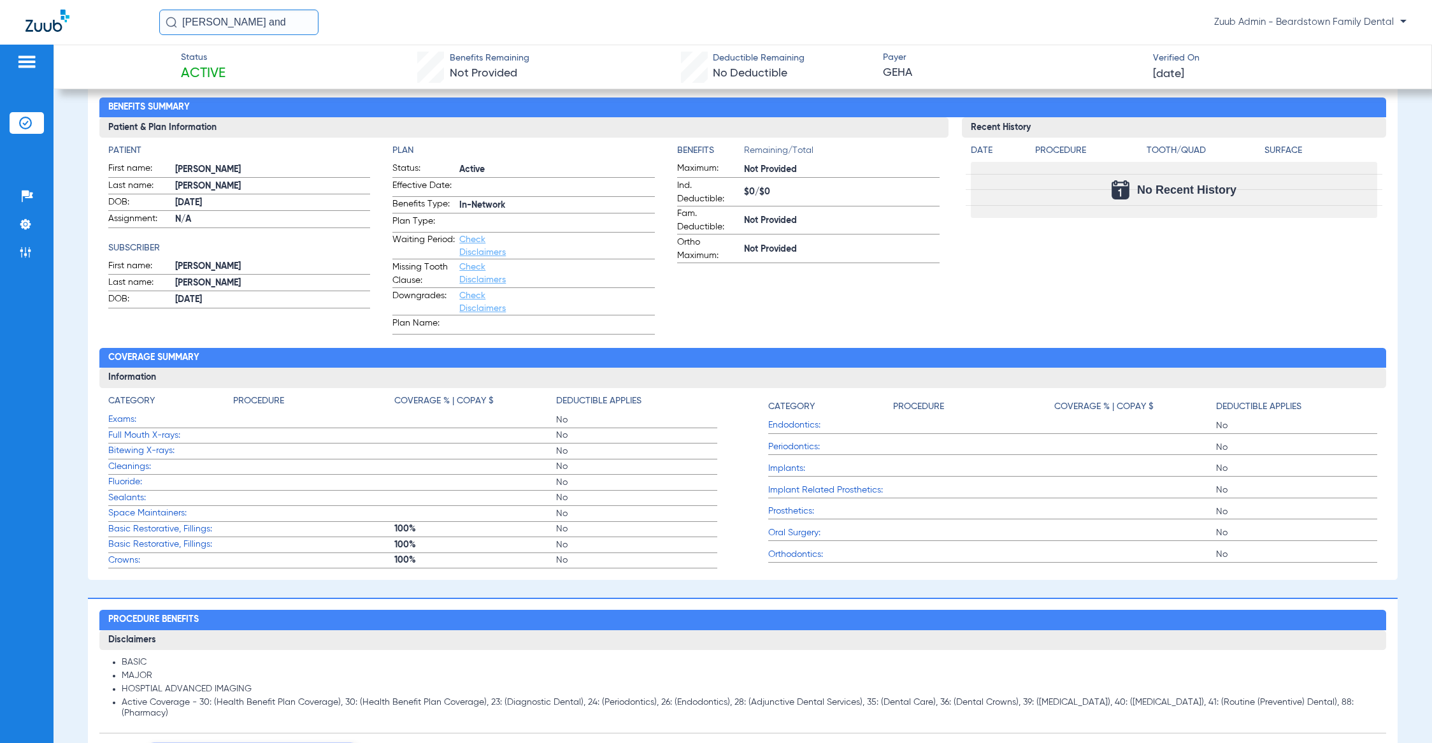
scroll to position [0, 0]
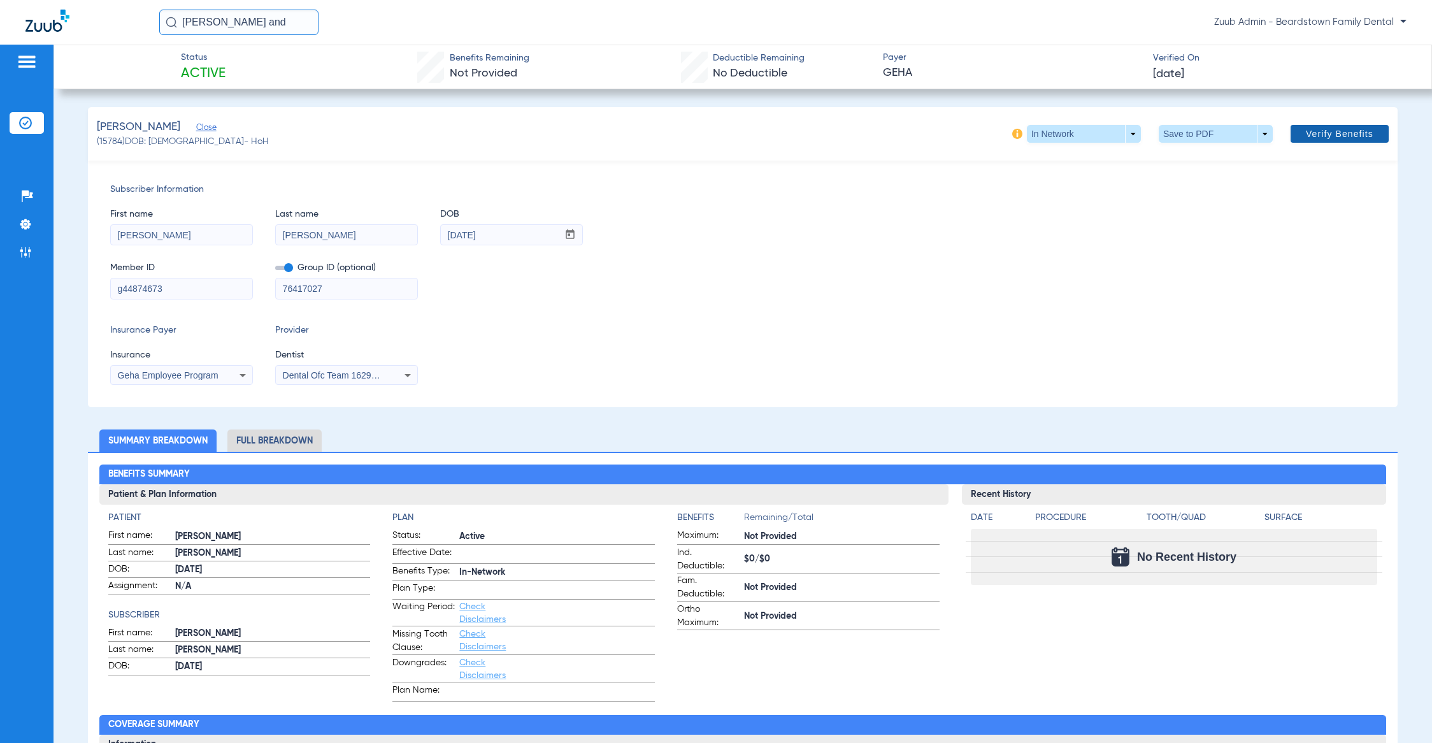
click at [1347, 140] on span at bounding box center [1340, 133] width 98 height 31
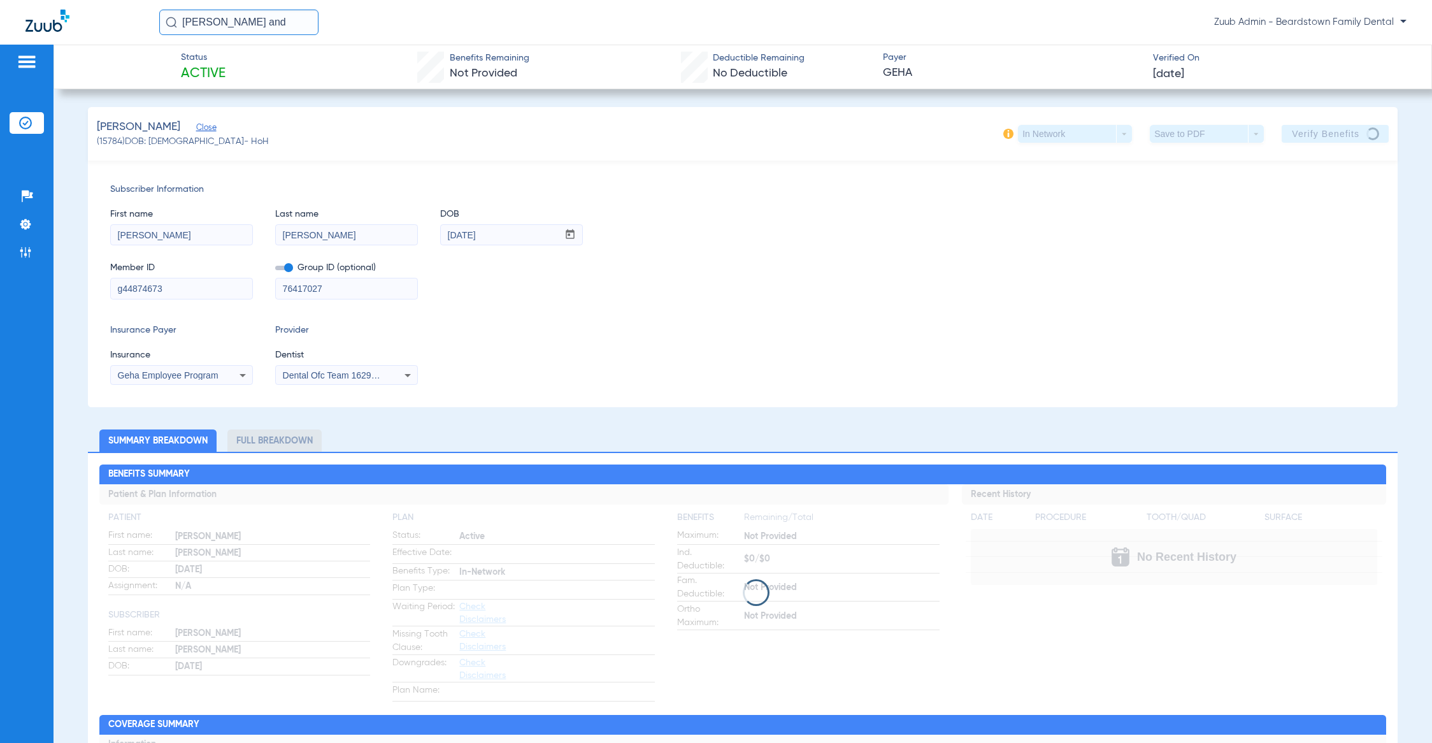
click at [109, 136] on span "(15784) DOB: [DEMOGRAPHIC_DATA] - HoH" at bounding box center [183, 141] width 172 height 13
copy span "15784"
click at [703, 203] on div "First name [PERSON_NAME] Last name [PERSON_NAME] DOB mm / dd / yyyy [DATE]" at bounding box center [742, 220] width 1265 height 49
